Goal: Navigation & Orientation: Find specific page/section

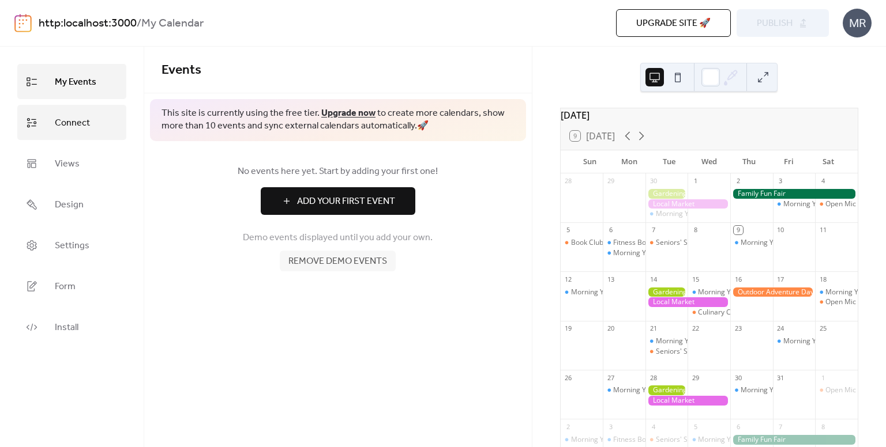
click at [71, 121] on span "Connect" at bounding box center [72, 123] width 35 height 18
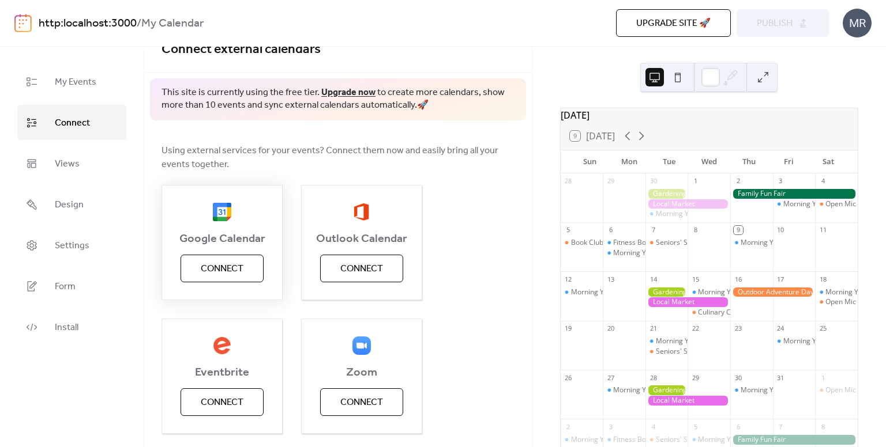
scroll to position [23, 0]
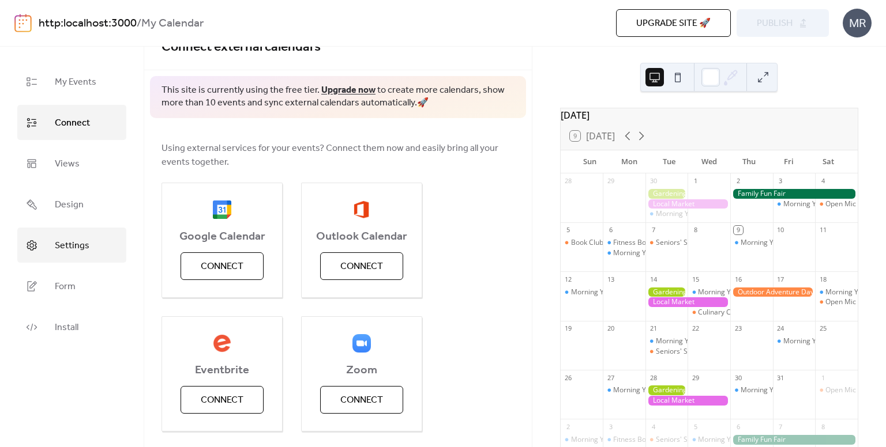
click at [71, 237] on span "Settings" at bounding box center [72, 246] width 35 height 18
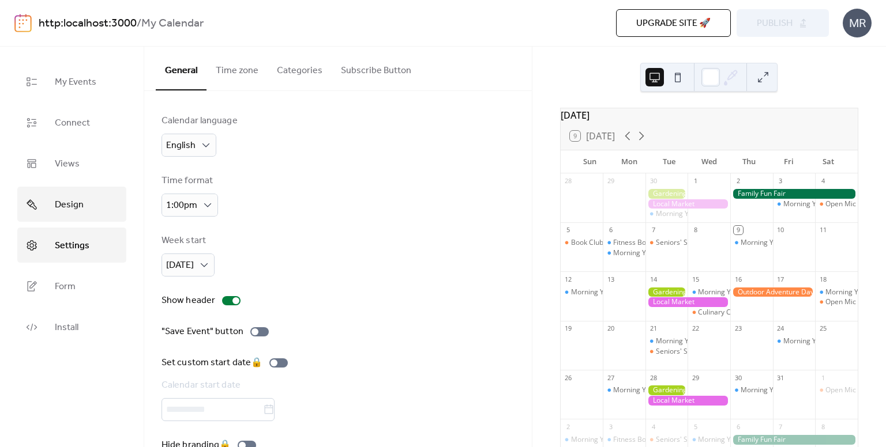
click at [76, 213] on link "Design" at bounding box center [71, 204] width 109 height 35
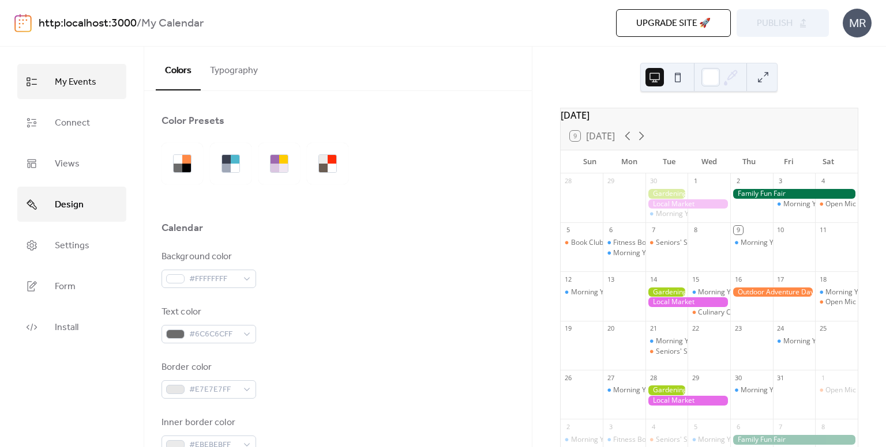
click at [80, 88] on span "My Events" at bounding box center [76, 82] width 42 height 18
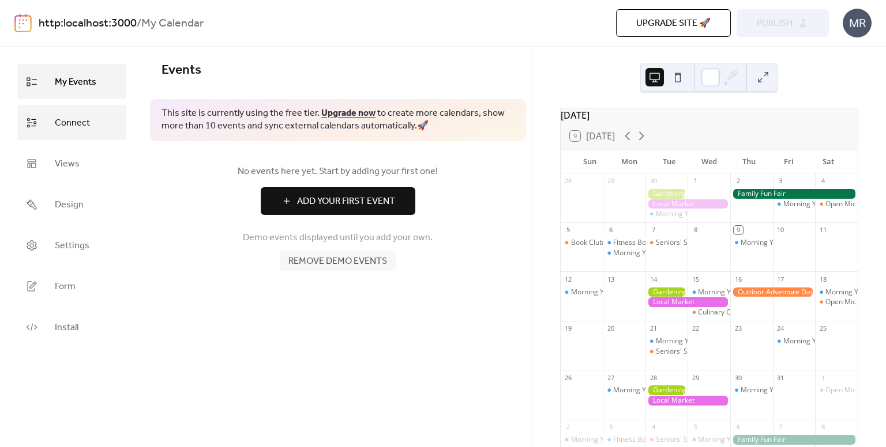
click at [74, 123] on span "Connect" at bounding box center [72, 123] width 35 height 18
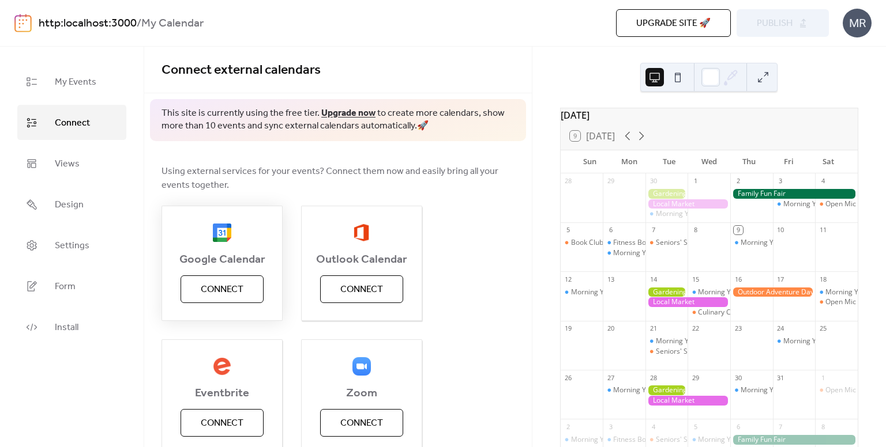
scroll to position [187, 0]
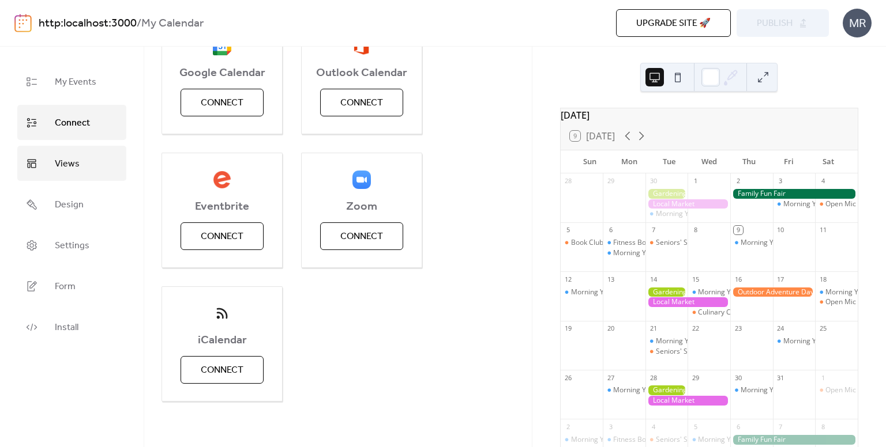
click at [74, 161] on span "Views" at bounding box center [67, 164] width 25 height 18
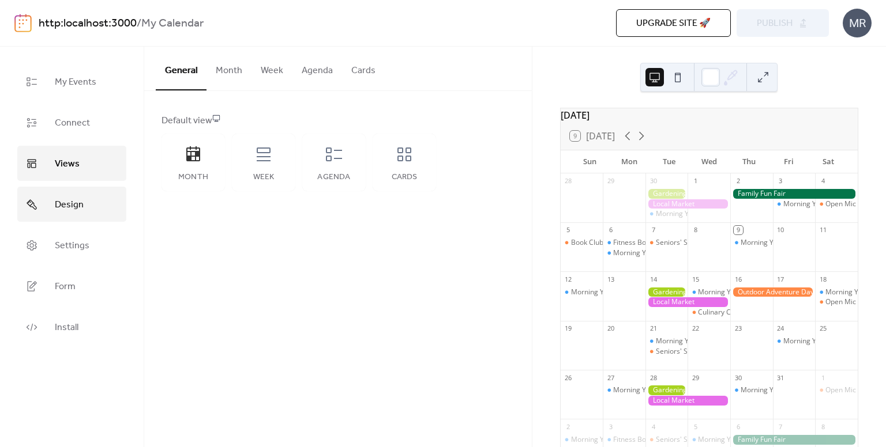
click at [76, 201] on span "Design" at bounding box center [69, 205] width 29 height 18
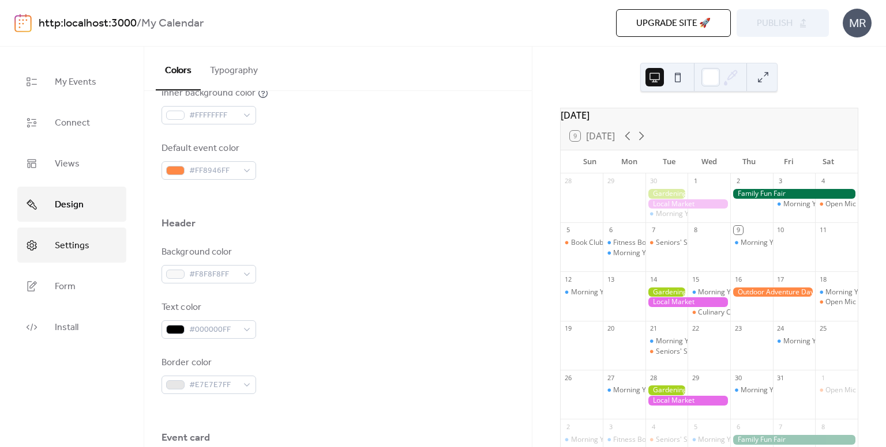
scroll to position [385, 0]
click at [106, 245] on link "Settings" at bounding box center [71, 245] width 109 height 35
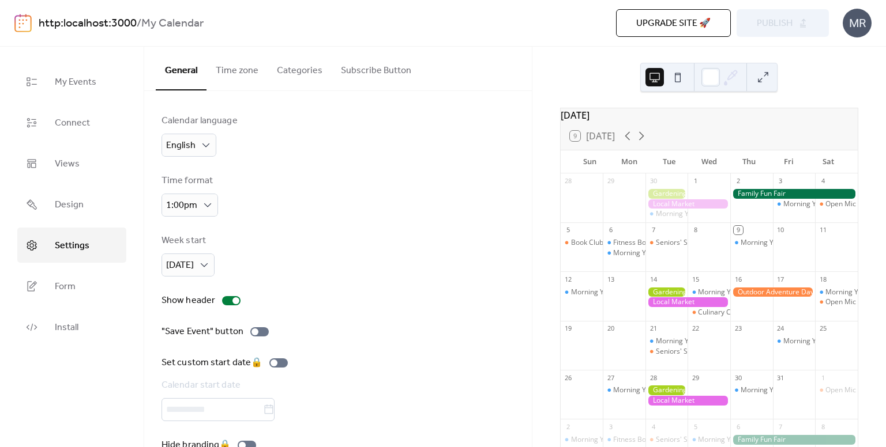
scroll to position [28, 0]
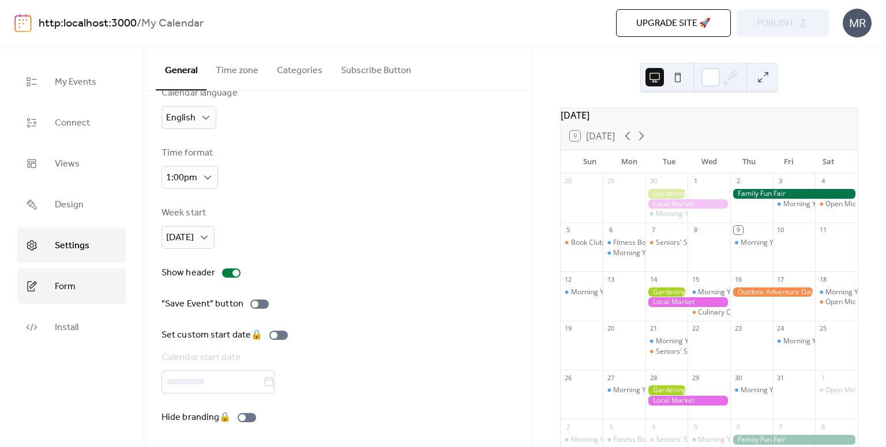
click at [65, 293] on span "Form" at bounding box center [65, 287] width 21 height 18
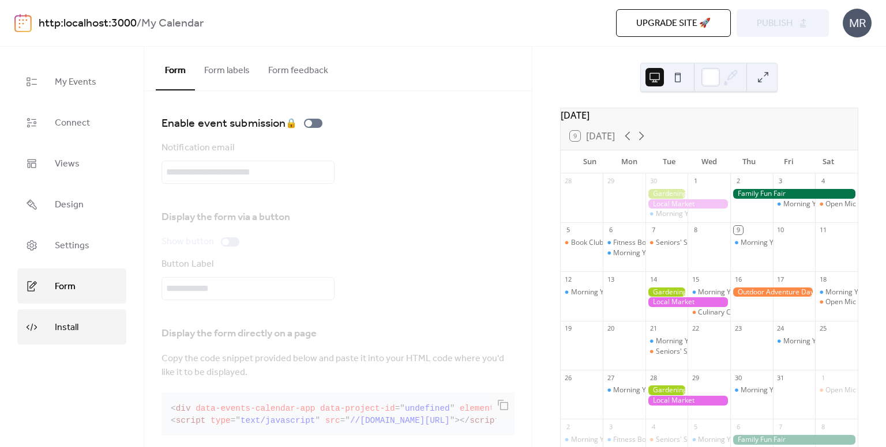
click at [67, 319] on span "Install" at bounding box center [67, 328] width 24 height 18
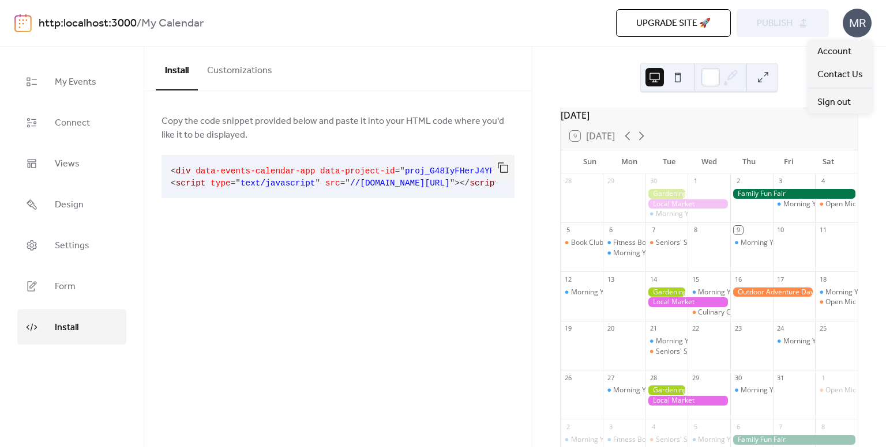
click at [846, 29] on div "MR" at bounding box center [856, 23] width 29 height 29
click at [841, 47] on span "Account" at bounding box center [834, 52] width 34 height 14
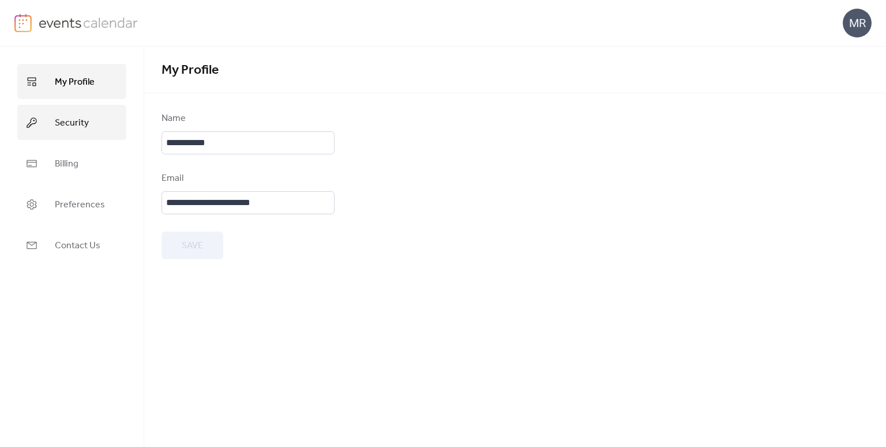
click at [86, 116] on span "Security" at bounding box center [72, 123] width 34 height 18
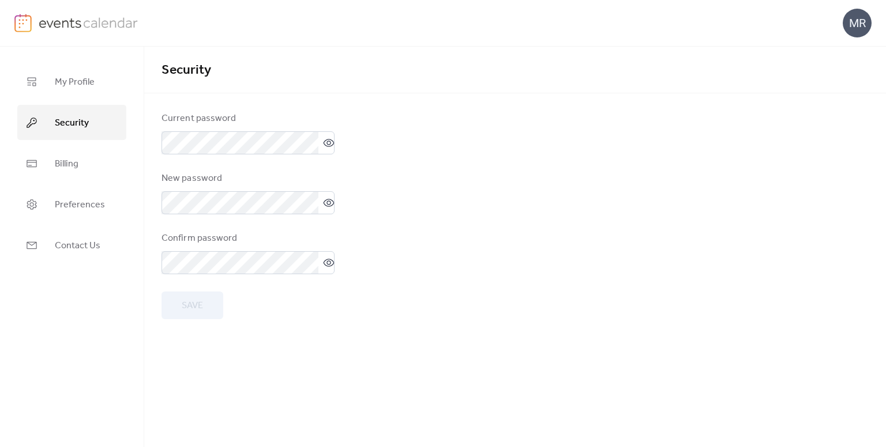
click at [81, 143] on ul "My Profile Security Billing Preferences Contact Us" at bounding box center [71, 163] width 109 height 199
click at [80, 159] on link "Billing" at bounding box center [71, 163] width 109 height 35
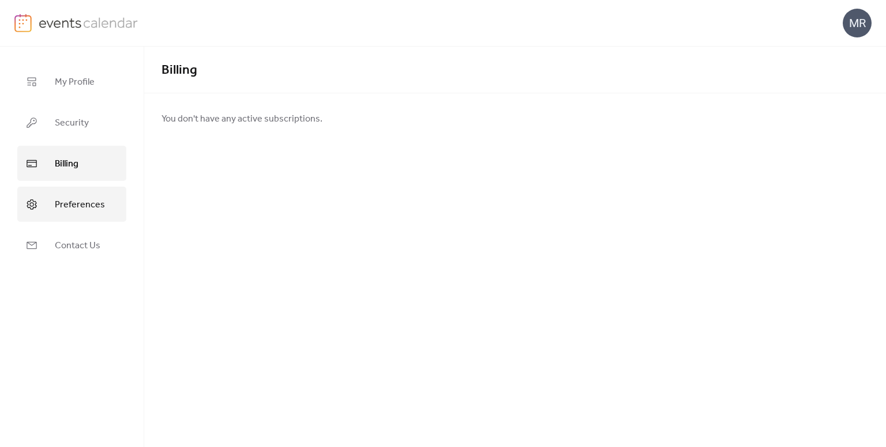
click at [81, 209] on span "Preferences" at bounding box center [80, 205] width 50 height 18
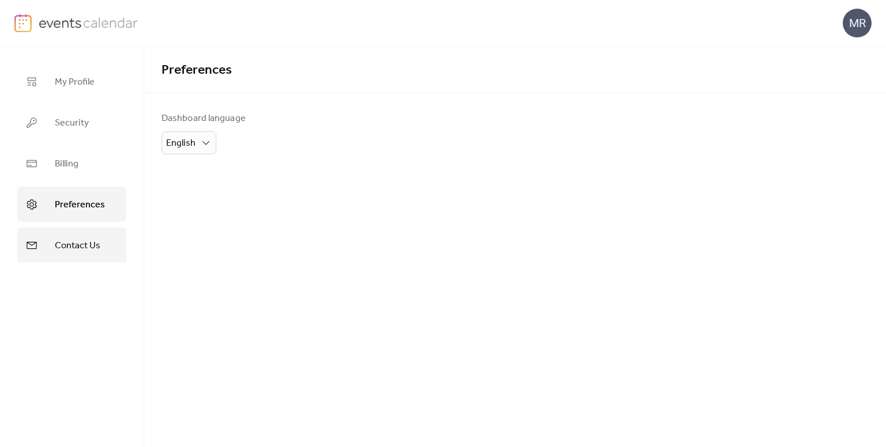
click at [88, 243] on span "Contact Us" at bounding box center [78, 246] width 46 height 18
